Goal: Task Accomplishment & Management: Use online tool/utility

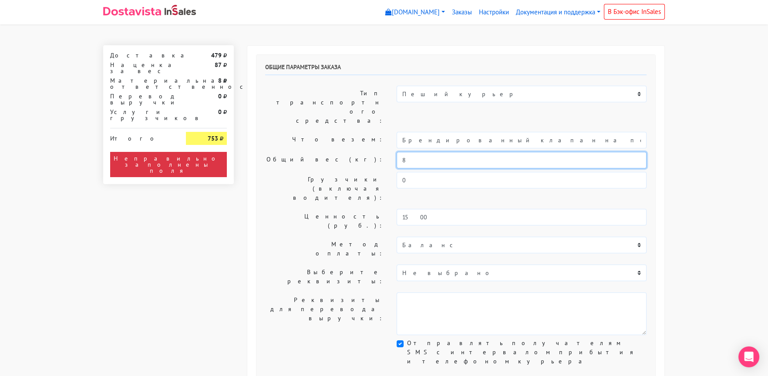
drag, startPoint x: 412, startPoint y: 135, endPoint x: 379, endPoint y: 134, distance: 32.3
click at [379, 152] on div "Общий вес (кг): 8" at bounding box center [456, 160] width 395 height 17
type input "0,5"
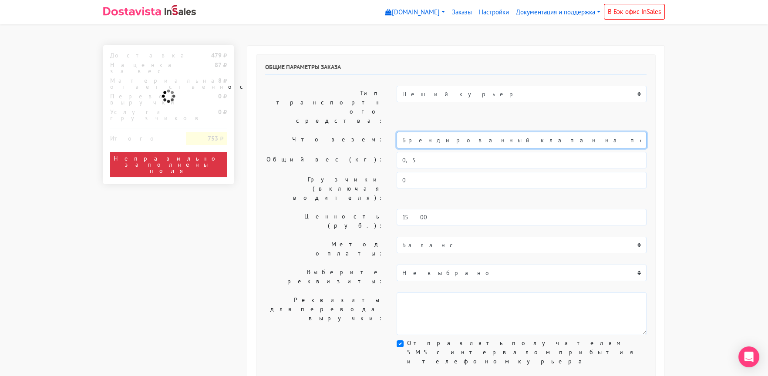
drag, startPoint x: 482, startPoint y: 114, endPoint x: 310, endPoint y: 115, distance: 171.6
click at [312, 132] on div "Что везем: Брендированный клапан на печенье" at bounding box center [456, 140] width 395 height 17
type input "Печенье"
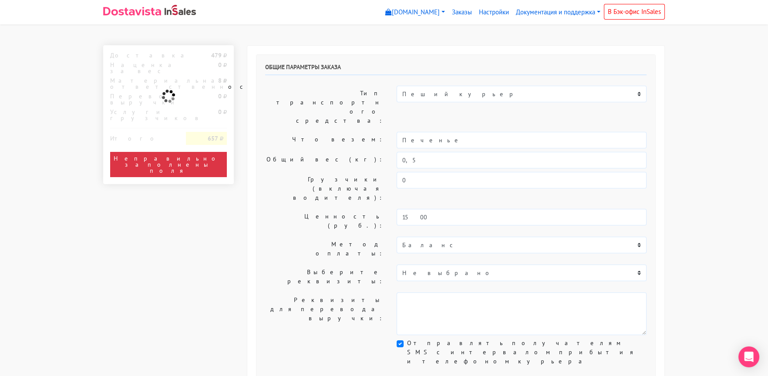
click at [311, 132] on label "Что везем:" at bounding box center [325, 140] width 132 height 17
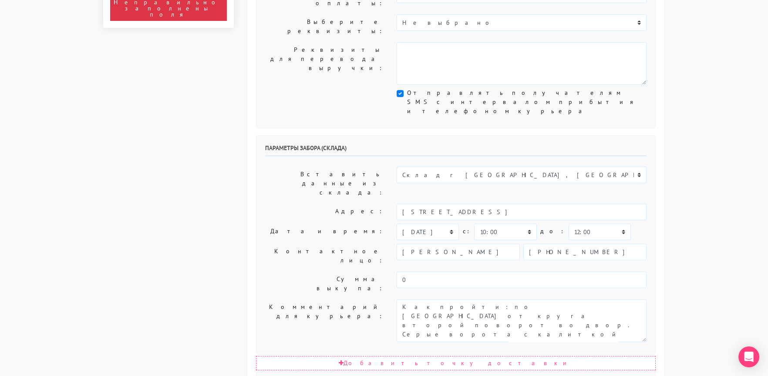
scroll to position [261, 0]
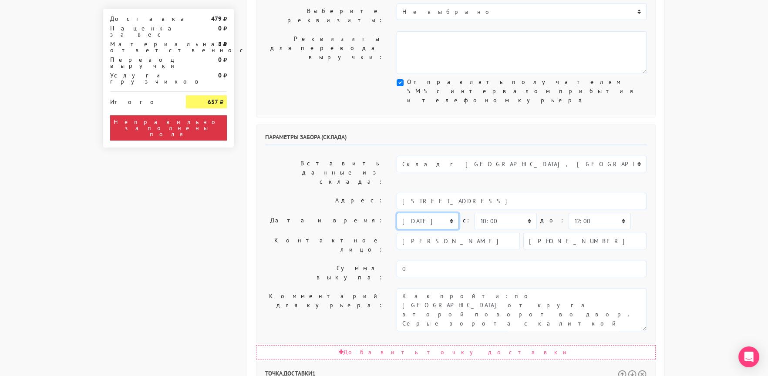
click at [423, 213] on select "[DATE] [DATE] [DATE] [DATE] [DATE] [DATE] [DATE] [DATE] [DATE]" at bounding box center [428, 221] width 62 height 17
select select "[DATE]"
click at [397, 213] on select "[DATE] [DATE] [DATE] [DATE] [DATE] [DATE] [DATE] [DATE] [DATE]" at bounding box center [428, 221] width 62 height 17
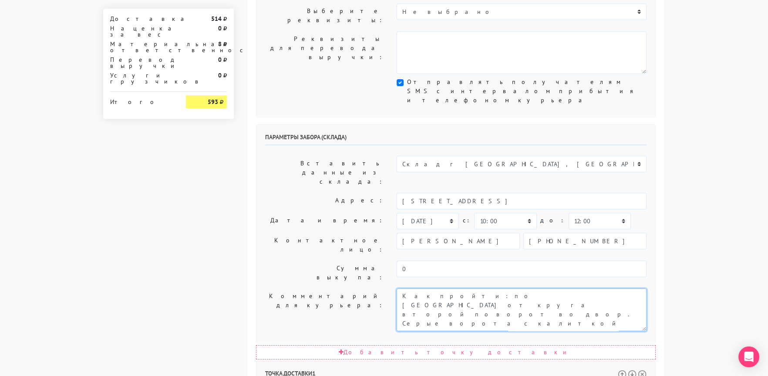
click at [400, 289] on textarea "Как пройти: по [GEOGRAPHIC_DATA] от круга второй поворот во двор. Серые ворота …" at bounding box center [522, 310] width 250 height 43
type textarea "Заказ 30517. Как пройти: по [GEOGRAPHIC_DATA] от круга второй поворот во двор. …"
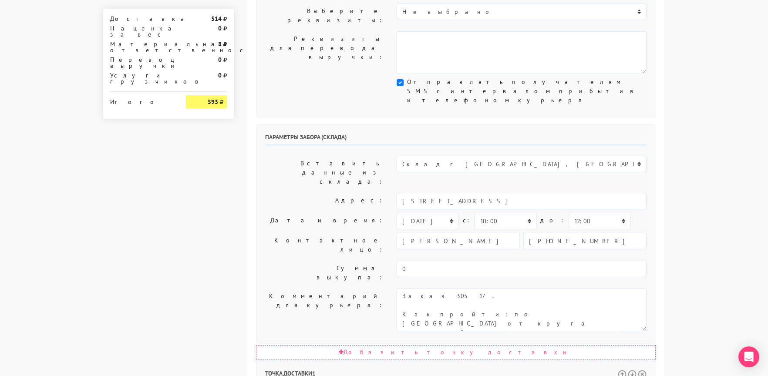
click at [307, 150] on div "Параметры забора (склада) Вставить данные из склада: Склад г [GEOGRAPHIC_DATA],…" at bounding box center [456, 234] width 399 height 219
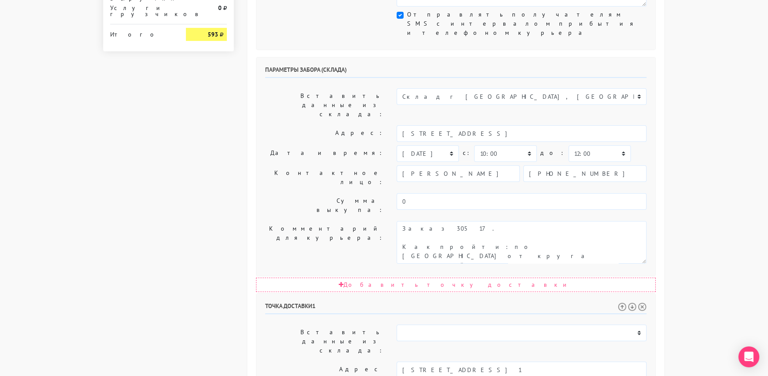
scroll to position [426, 0]
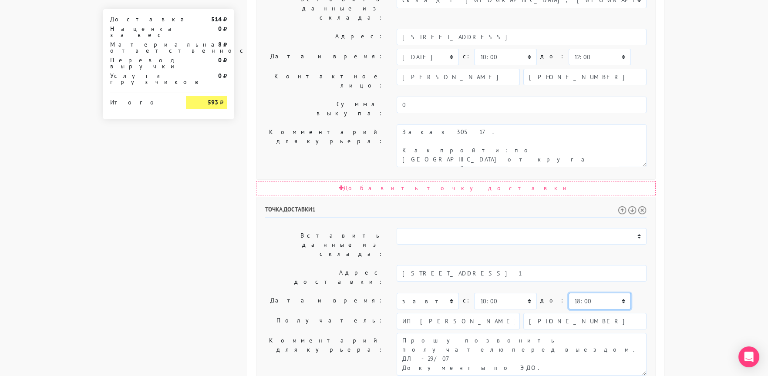
click at [569, 293] on select "00:00 00:30 01:00 01:30 02:00 02:30 03:00 03:30 04:00 04:30 05:00 05:30 06:00 0…" at bounding box center [600, 301] width 62 height 17
select select "17:30"
click at [569, 293] on select "00:00 00:30 01:00 01:30 02:00 02:30 03:00 03:30 04:00 04:30 05:00 05:30 06:00 0…" at bounding box center [600, 301] width 62 height 17
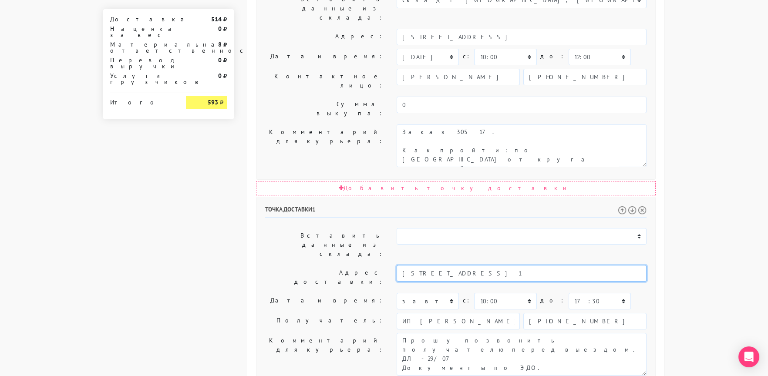
click at [525, 265] on input "[STREET_ADDRESS] 1" at bounding box center [522, 273] width 250 height 17
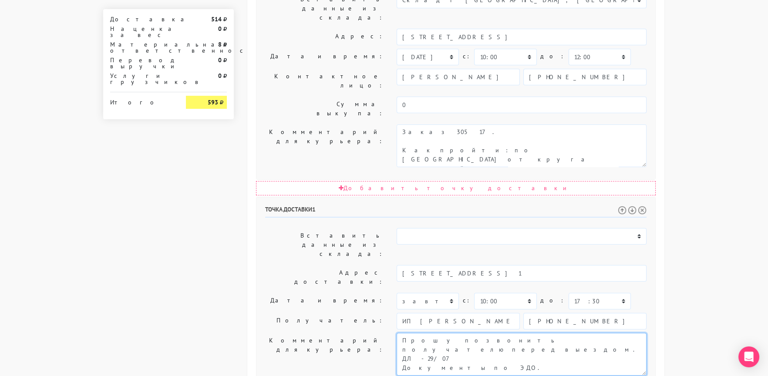
drag, startPoint x: 529, startPoint y: 197, endPoint x: 546, endPoint y: 261, distance: 66.1
click at [545, 263] on div "Точка доставки 1 Вставить данные из склада: Склад г [GEOGRAPHIC_DATA], [GEOGRAP…" at bounding box center [456, 348] width 399 height 302
paste textarea "[STREET_ADDRESS] 1"
type textarea "Прошу позвонить получателю перед выездом. До 18.00. [STREET_ADDRESS] 1"
click at [292, 197] on div "Точка доставки 1 Вставить данные из склада: Склад г [GEOGRAPHIC_DATA], [GEOGRAP…" at bounding box center [456, 348] width 399 height 302
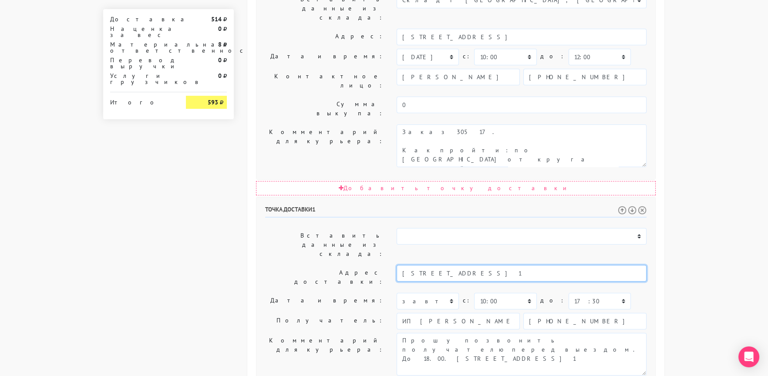
drag, startPoint x: 482, startPoint y: 138, endPoint x: 566, endPoint y: 142, distance: 84.2
click at [566, 265] on input "[STREET_ADDRESS] 1" at bounding box center [522, 273] width 250 height 17
click at [491, 282] on li "[STREET_ADDRESS]" at bounding box center [521, 288] width 249 height 12
type input "[STREET_ADDRESS]"
click at [265, 293] on label "Дата и время:" at bounding box center [325, 301] width 132 height 17
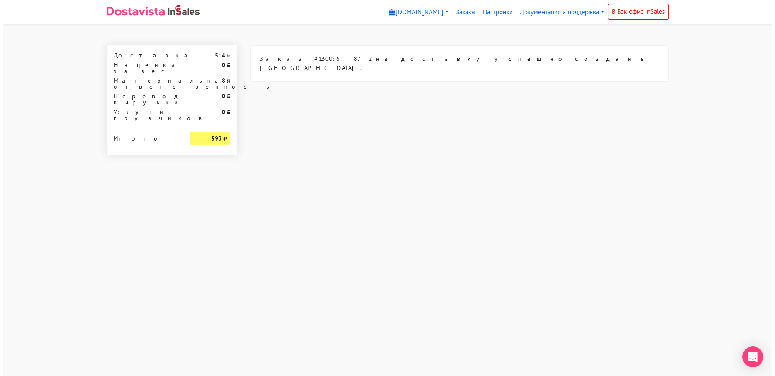
scroll to position [0, 0]
